Goal: Obtain resource: Obtain resource

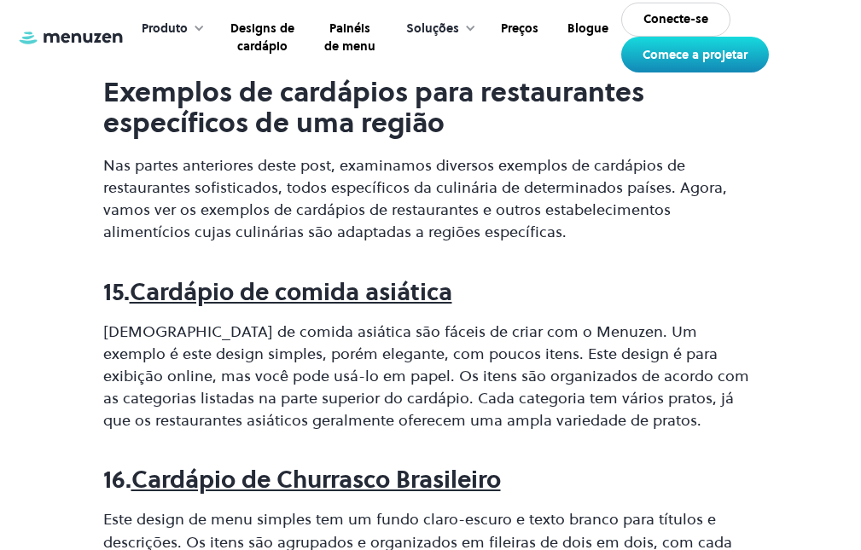
scroll to position [6135, 0]
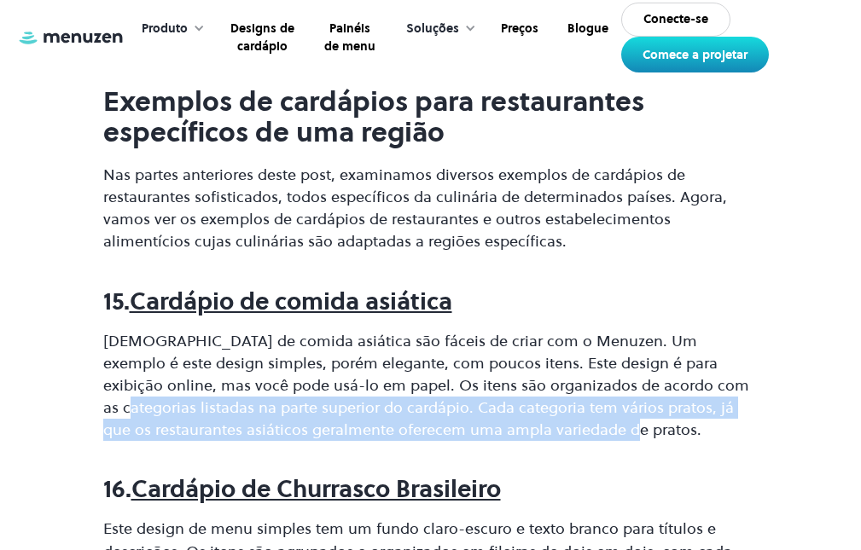
drag, startPoint x: 649, startPoint y: 363, endPoint x: 697, endPoint y: 406, distance: 64.6
click at [697, 406] on p "Cardápios de comida asiática são fáceis de criar com o Menuzen. Um exemplo é es…" at bounding box center [430, 385] width 655 height 111
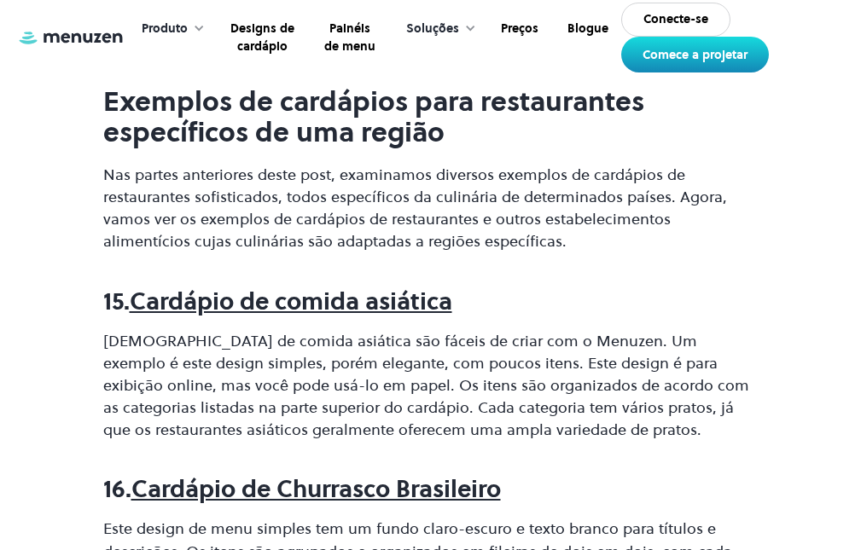
click at [648, 288] on h3 "15. Cardápio de comida asiática" at bounding box center [430, 301] width 655 height 27
click at [439, 285] on font "Cardápio de comida asiática" at bounding box center [291, 301] width 322 height 32
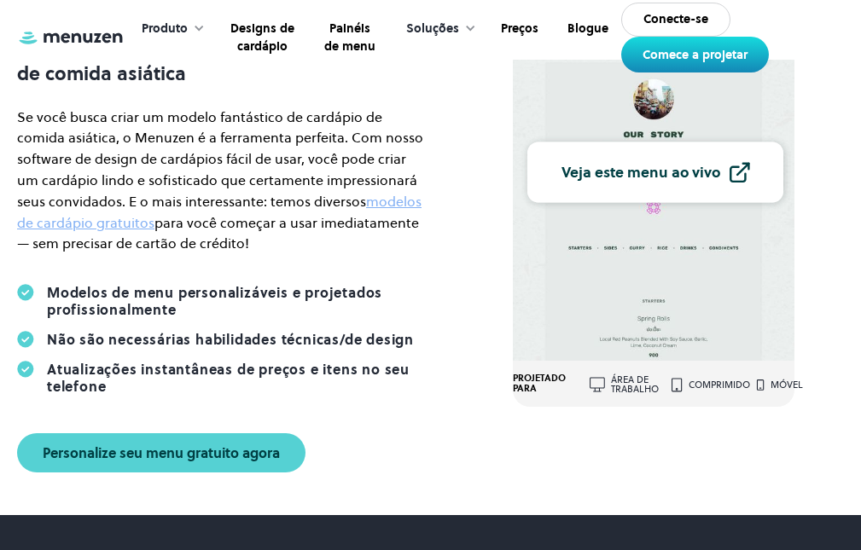
scroll to position [171, 0]
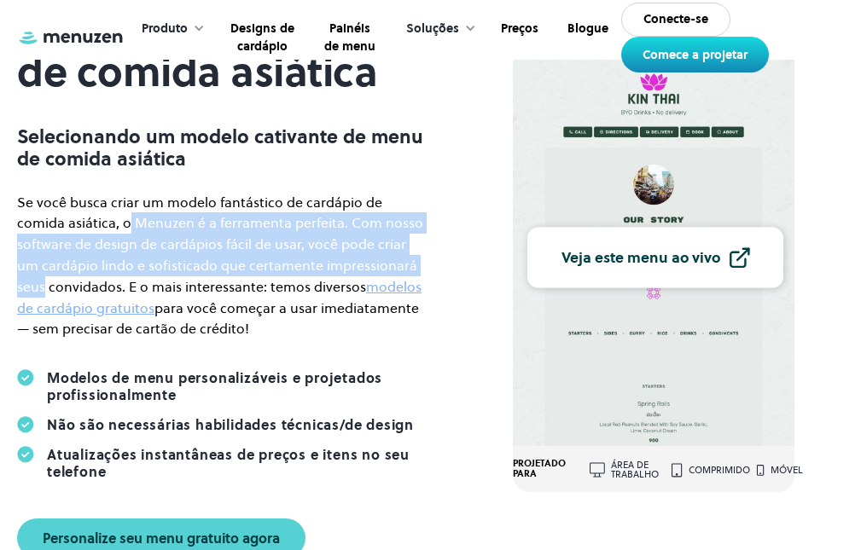
drag, startPoint x: 79, startPoint y: 201, endPoint x: 429, endPoint y: 237, distance: 351.6
click at [429, 237] on p "Se você busca criar um modelo fantástico de cardápio de comida asiática, o Menu…" at bounding box center [224, 266] width 414 height 148
copy font "Menuzen é a ferramenta perfeita. Com nosso software de design de cardápios fáci…"
